Goal: Check status: Check status

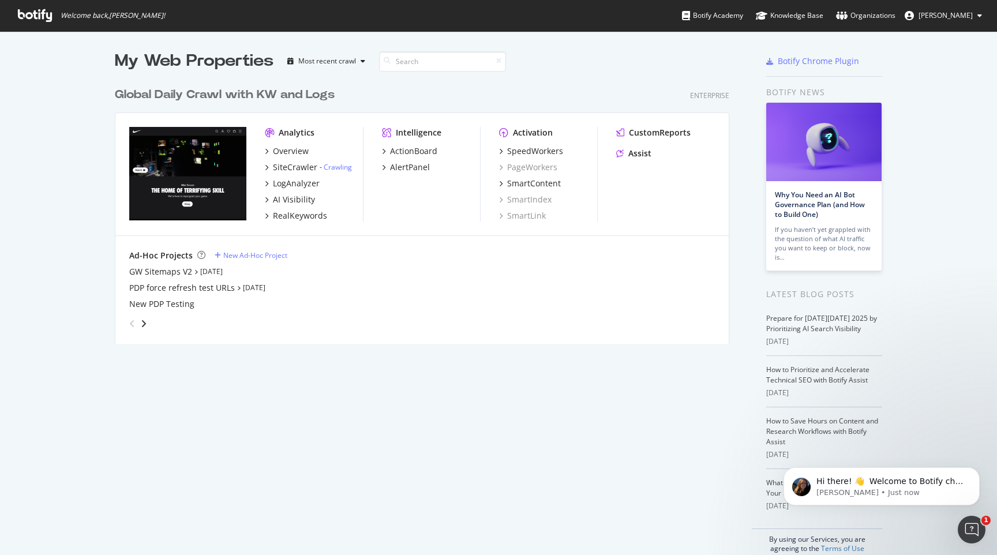
click at [312, 403] on div "My Web Properties Most recent crawl Global Daily Crawl with KW and Logs Enterpr…" at bounding box center [434, 302] width 638 height 504
click at [553, 384] on div "My Web Properties Most recent crawl Global Daily Crawl with KW and Logs Enterpr…" at bounding box center [434, 302] width 638 height 504
